Goal: Find contact information: Find contact information

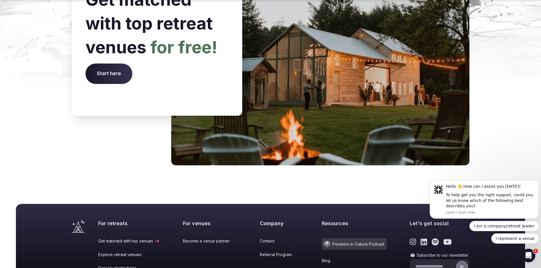
scroll to position [2346, 0]
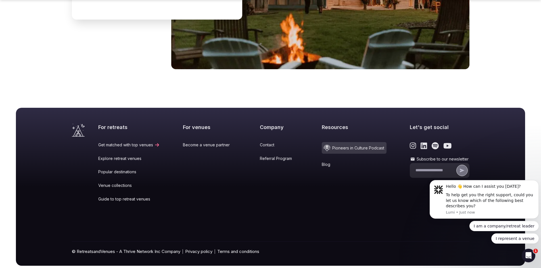
drag, startPoint x: 542, startPoint y: 18, endPoint x: 4, endPoint y: 10, distance: 538.4
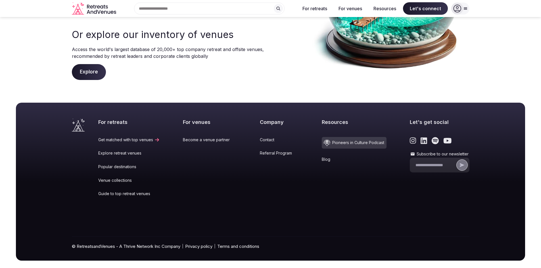
scroll to position [121, 0]
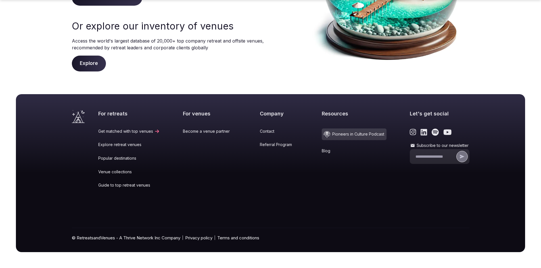
click at [156, 238] on div "© RetreatsandVenues - A Thrive Network Inc Company Privacy policy Terms and con…" at bounding box center [270, 240] width 397 height 24
drag, startPoint x: 163, startPoint y: 238, endPoint x: 125, endPoint y: 238, distance: 37.5
click at [125, 238] on div "© RetreatsandVenues - A Thrive Network Inc Company Privacy policy Terms and con…" at bounding box center [270, 240] width 397 height 24
copy div "Thrive Network Inc"
